Goal: Task Accomplishment & Management: Manage account settings

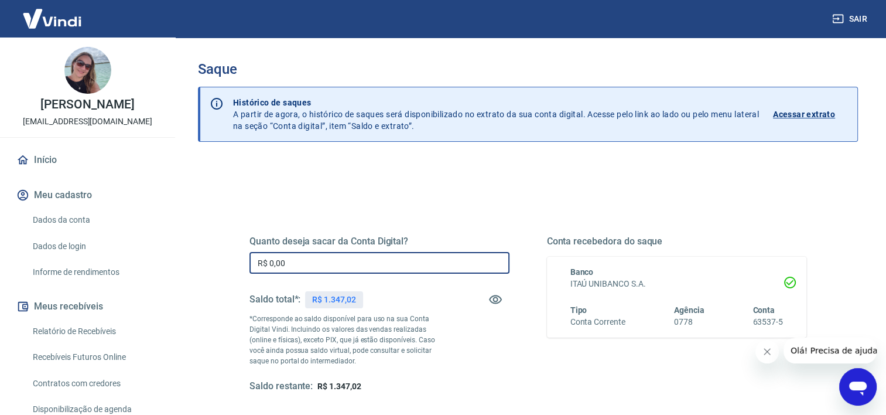
click at [451, 260] on input "R$ 0,00" at bounding box center [379, 263] width 260 height 22
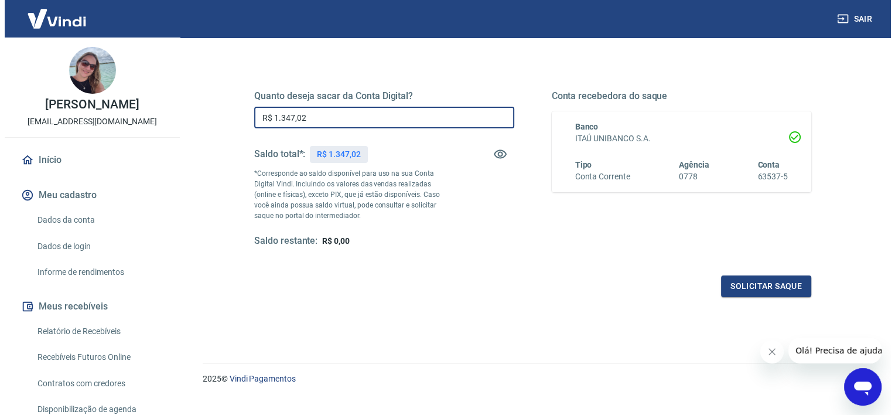
scroll to position [164, 0]
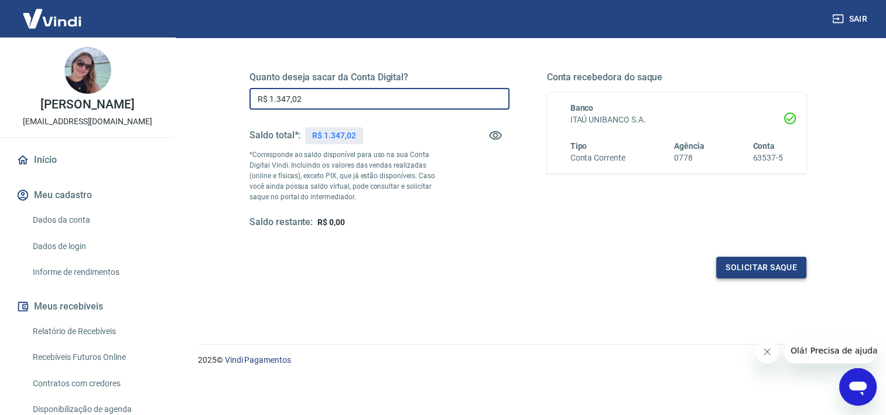
type input "R$ 1.347,02"
click at [755, 266] on button "Solicitar saque" at bounding box center [761, 268] width 90 height 22
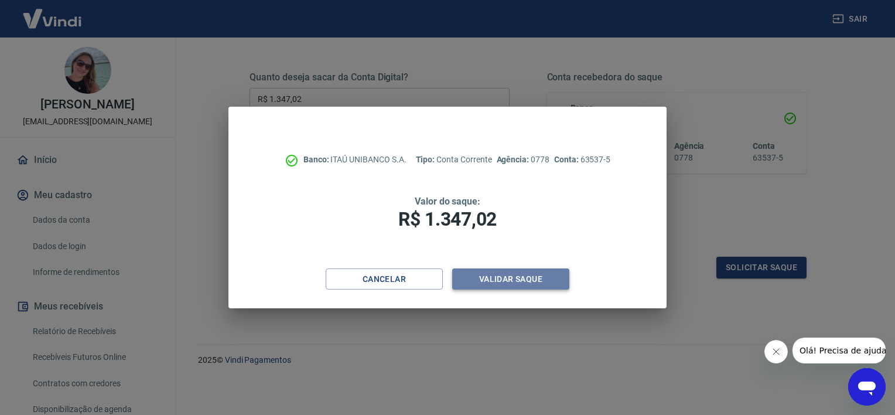
click at [509, 283] on button "Validar saque" at bounding box center [510, 279] width 117 height 22
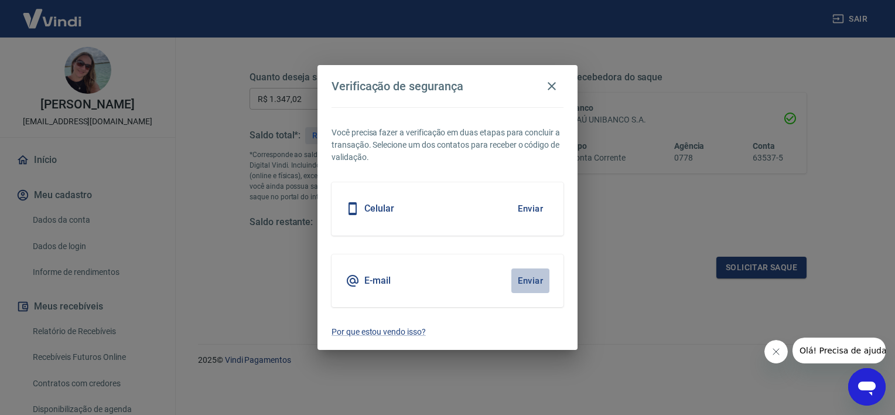
click at [536, 283] on button "Enviar" at bounding box center [530, 280] width 38 height 25
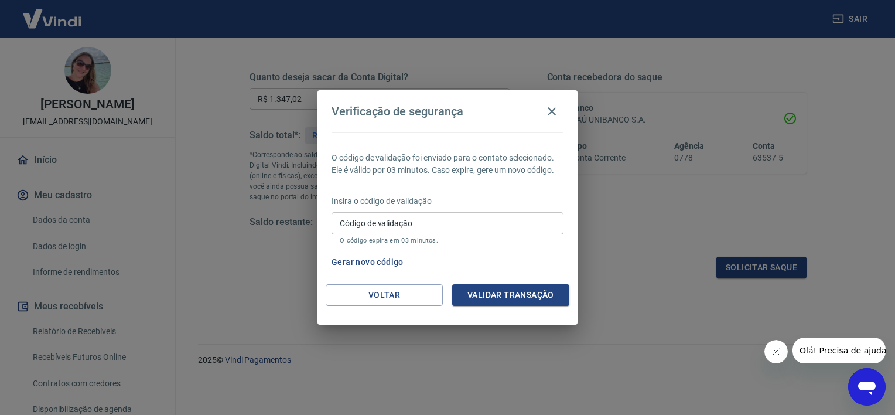
click at [472, 225] on input "Código de validação" at bounding box center [447, 223] width 232 height 22
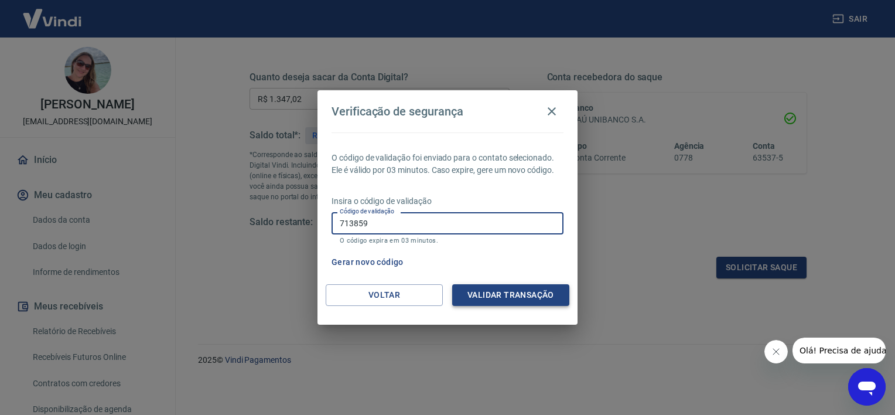
type input "713859"
click at [512, 295] on button "Validar transação" at bounding box center [510, 295] width 117 height 22
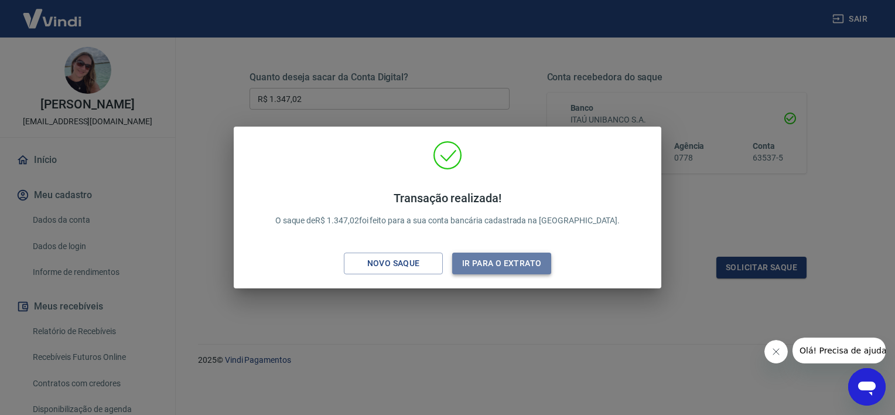
click at [497, 267] on button "Ir para o extrato" at bounding box center [501, 263] width 99 height 22
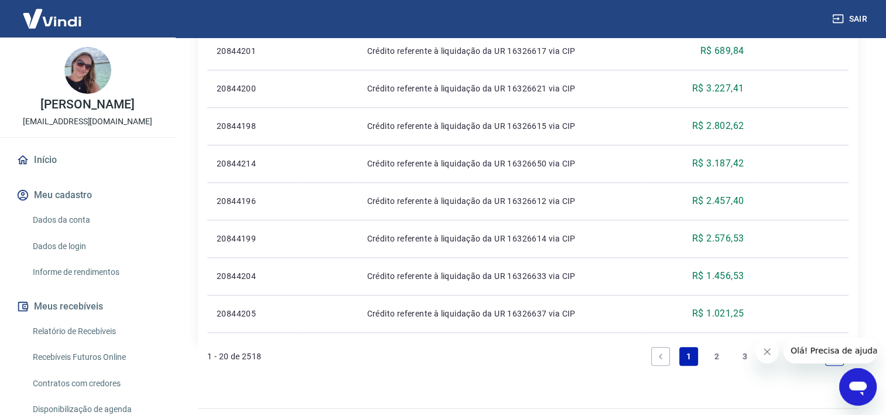
scroll to position [886, 0]
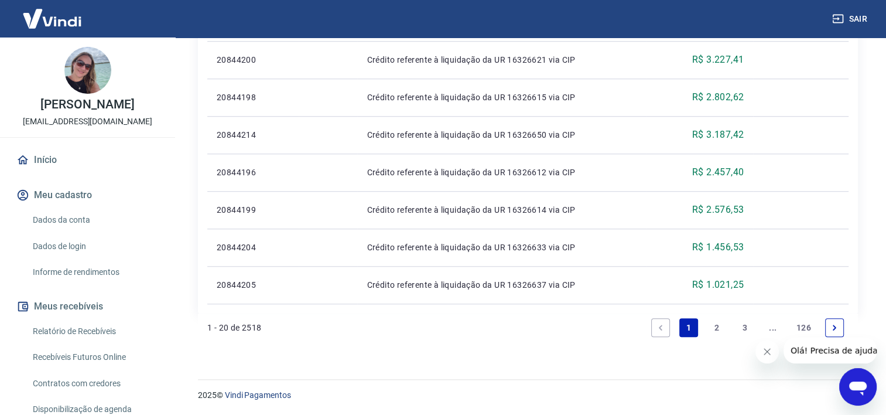
click at [713, 325] on link "2" at bounding box center [716, 327] width 19 height 19
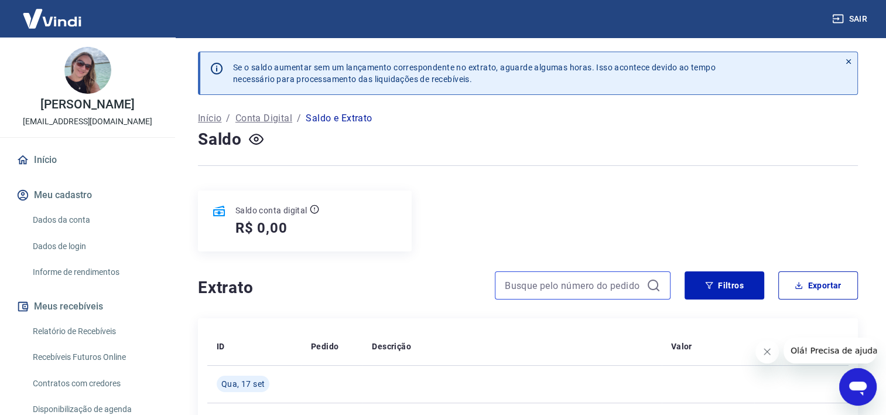
click at [590, 285] on input at bounding box center [573, 285] width 137 height 18
type input "17179"
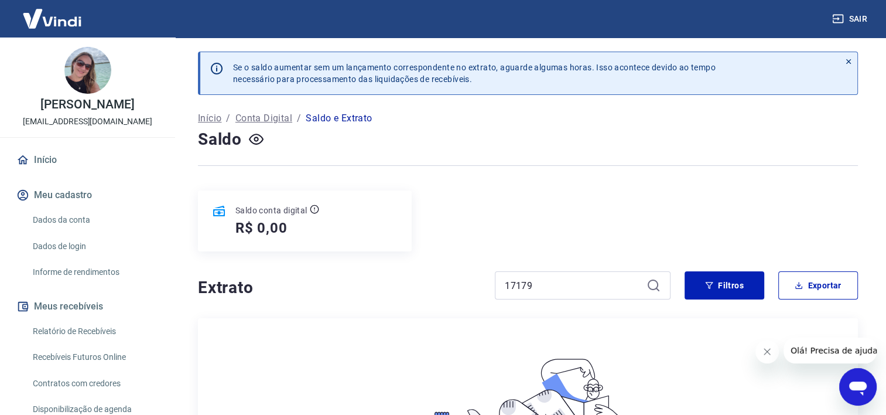
click at [656, 289] on icon at bounding box center [653, 284] width 11 height 11
